Goal: Information Seeking & Learning: Learn about a topic

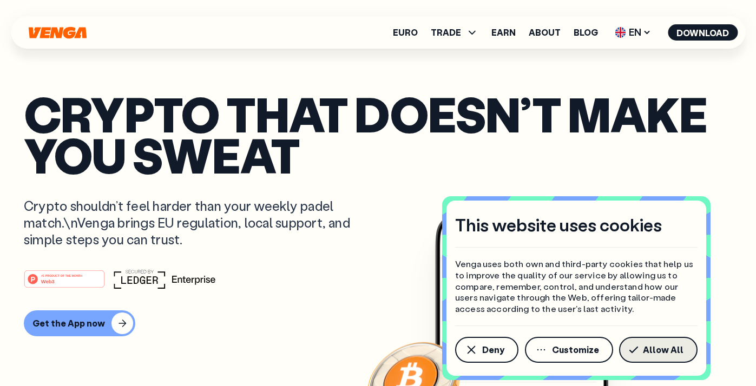
click at [658, 356] on button "Allow All" at bounding box center [658, 350] width 78 height 26
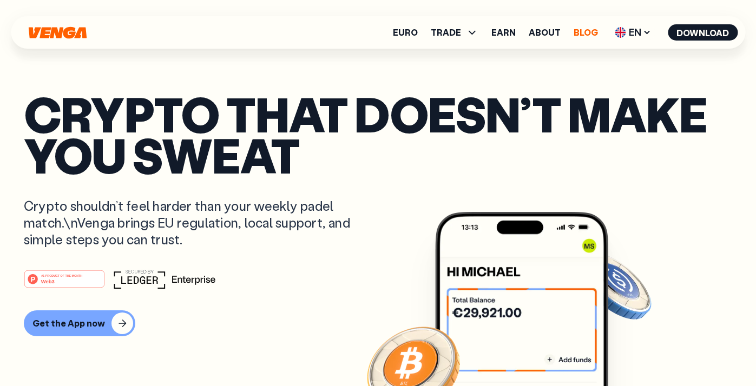
click at [583, 33] on link "Blog" at bounding box center [586, 32] width 24 height 9
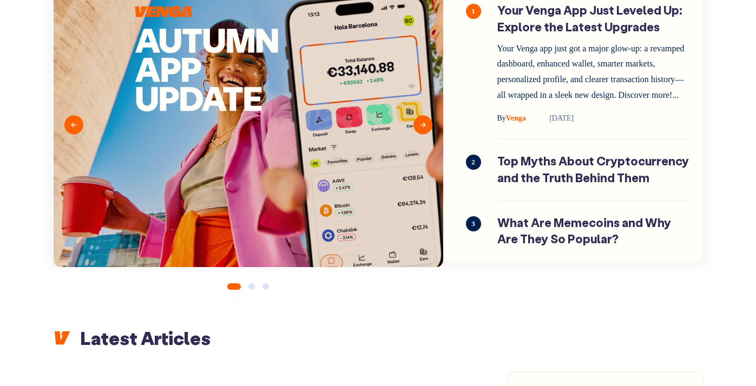
scroll to position [127, 0]
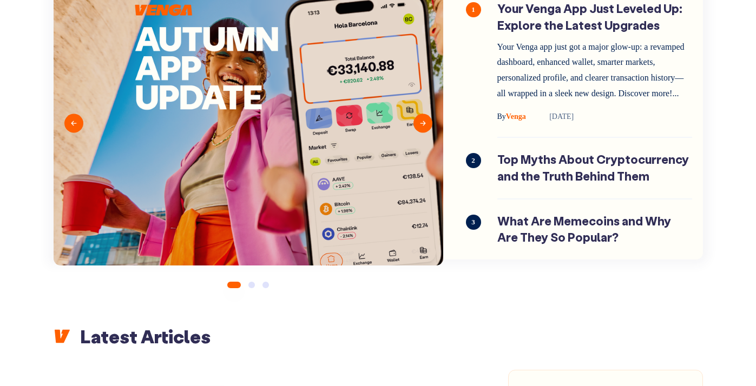
click at [253, 288] on button "2" at bounding box center [251, 285] width 6 height 6
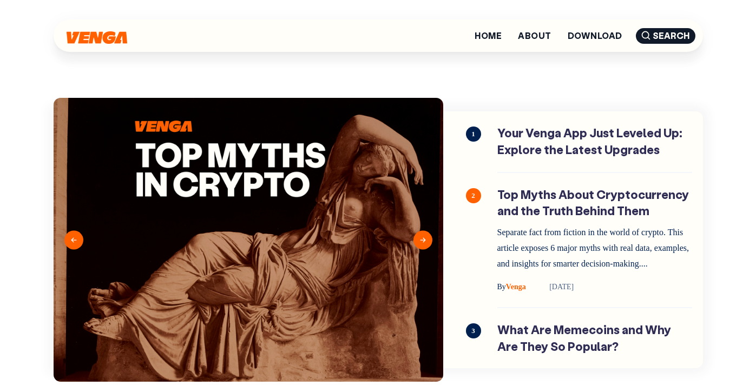
scroll to position [0, 0]
